Goal: Transaction & Acquisition: Purchase product/service

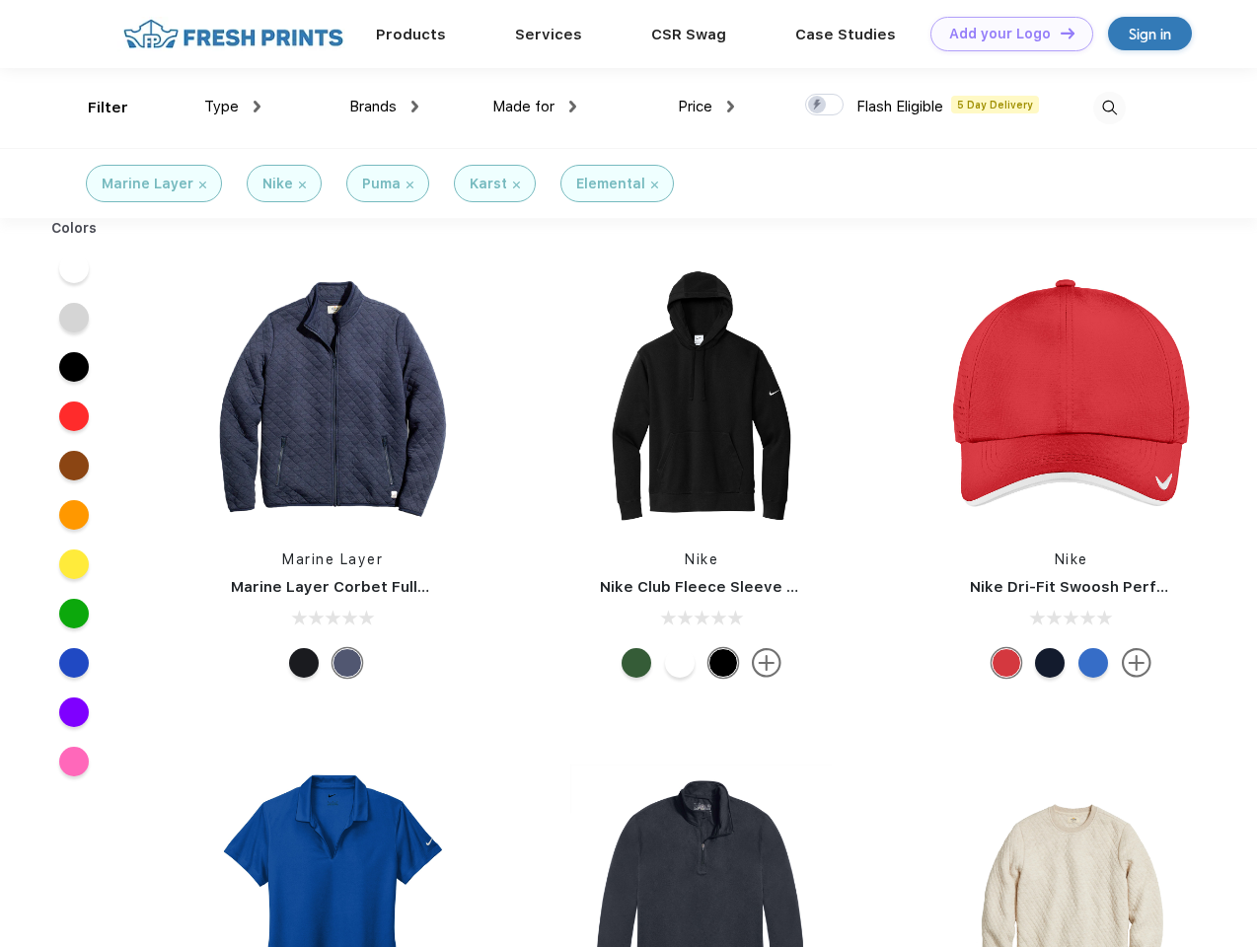
scroll to position [1, 0]
click at [1004, 34] on link "Add your Logo Design Tool" at bounding box center [1011, 34] width 163 height 35
click at [0, 0] on div "Design Tool" at bounding box center [0, 0] width 0 height 0
click at [1059, 33] on link "Add your Logo Design Tool" at bounding box center [1011, 34] width 163 height 35
click at [95, 108] on div "Filter" at bounding box center [108, 108] width 40 height 23
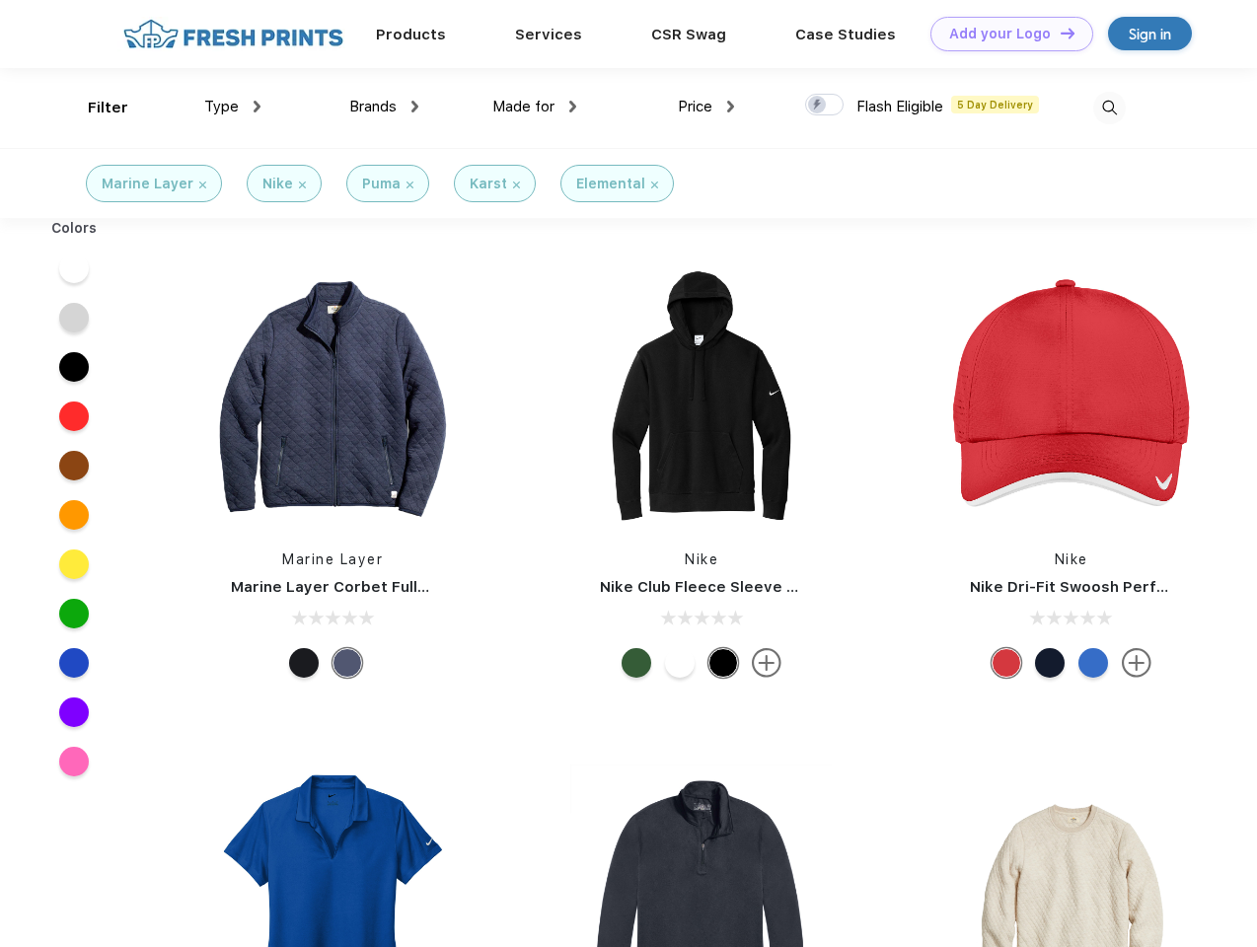
click at [233, 107] on span "Type" at bounding box center [221, 107] width 35 height 18
click at [384, 107] on span "Brands" at bounding box center [372, 107] width 47 height 18
click at [535, 107] on span "Made for" at bounding box center [523, 107] width 62 height 18
click at [706, 107] on span "Price" at bounding box center [695, 107] width 35 height 18
click at [825, 106] on div at bounding box center [824, 105] width 38 height 22
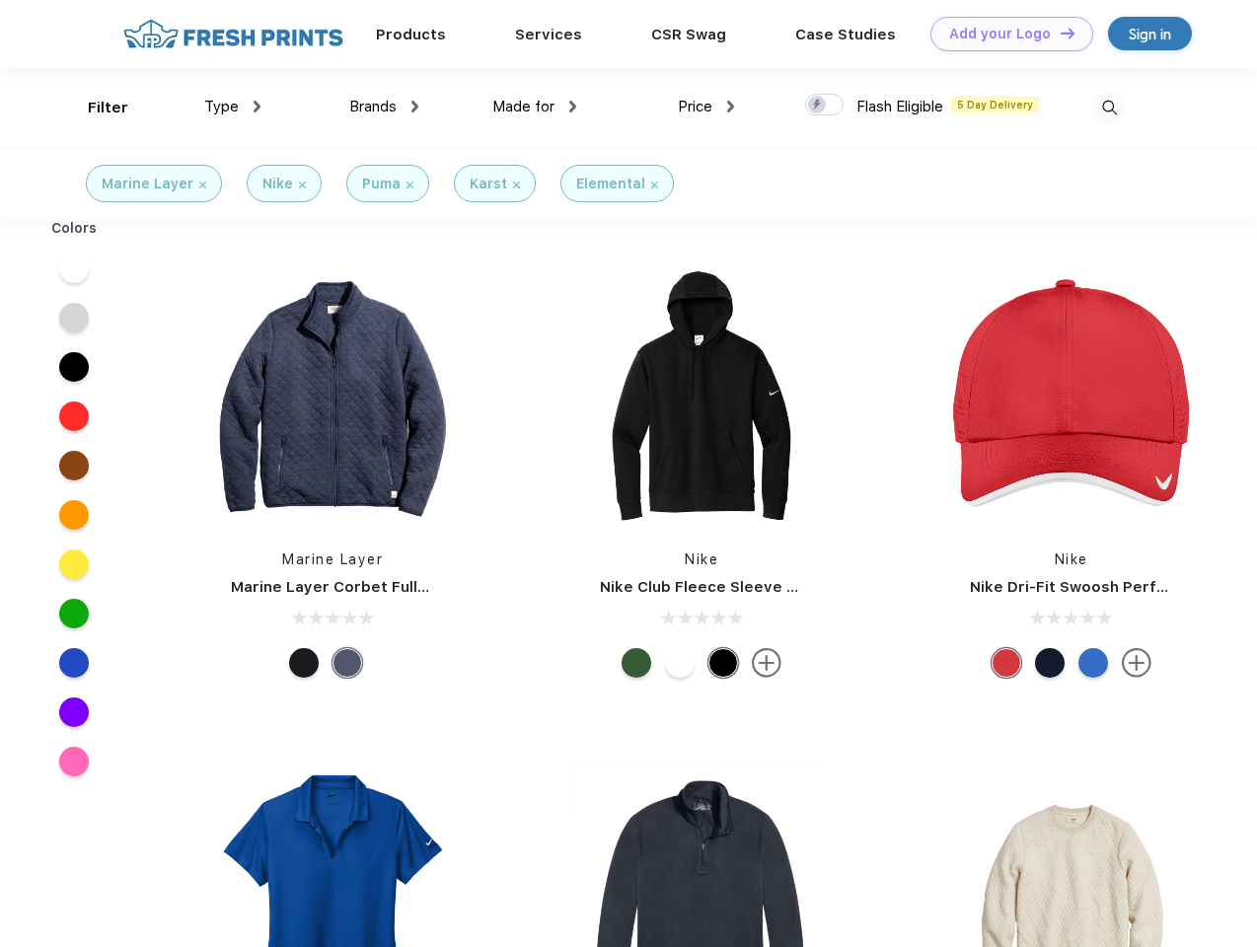
click at [818, 106] on input "checkbox" at bounding box center [811, 99] width 13 height 13
click at [1109, 108] on img at bounding box center [1109, 108] width 33 height 33
